Goal: Task Accomplishment & Management: Manage account settings

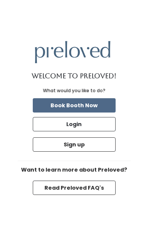
click at [100, 131] on button "Login" at bounding box center [74, 124] width 83 height 14
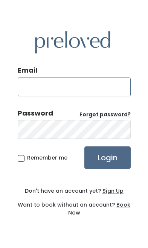
type input "[EMAIL_ADDRESS][DOMAIN_NAME]"
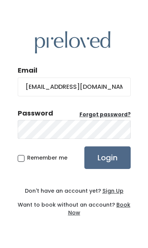
click at [107, 169] on input "Login" at bounding box center [107, 157] width 46 height 23
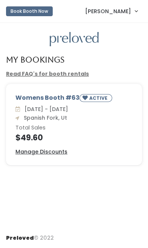
click at [56, 150] on u "Manage Discounts" at bounding box center [41, 152] width 52 height 8
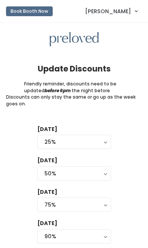
click at [54, 152] on form "[DATE] 0% 25% 50% 75% 90% 25% [DATE] 0% 25% 50% 75% 90% 50% [DATE] 0% 25% 50% 7…" at bounding box center [74, 197] width 74 height 144
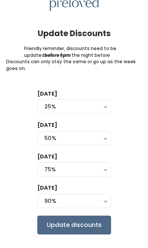
scroll to position [49, 0]
